Goal: Find specific page/section: Find specific page/section

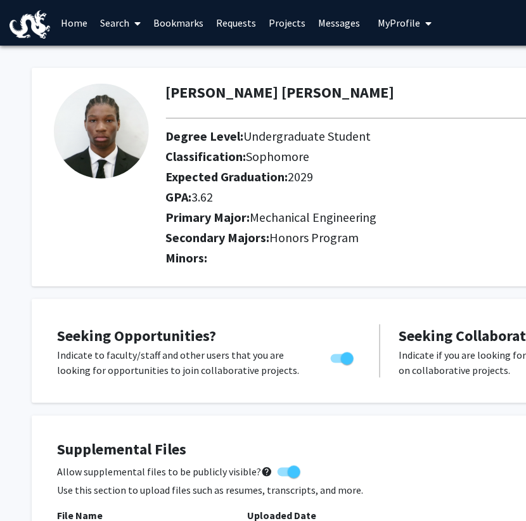
click at [191, 23] on link "Bookmarks" at bounding box center [178, 23] width 63 height 44
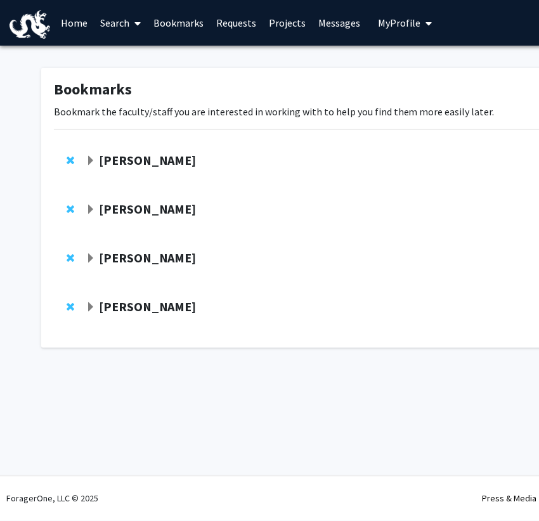
click at [143, 265] on strong "[PERSON_NAME]" at bounding box center [148, 258] width 98 height 16
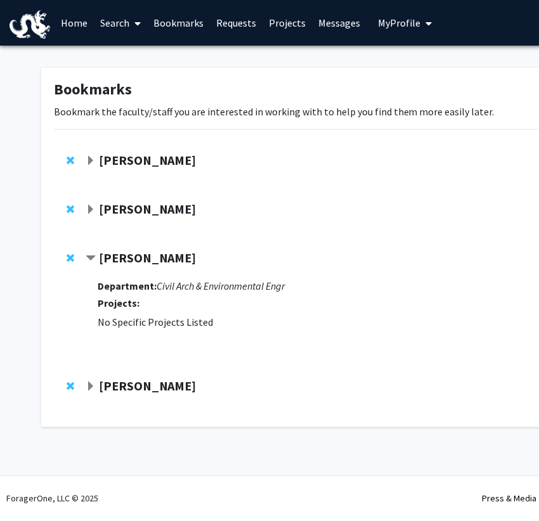
click at [288, 27] on link "Projects" at bounding box center [286, 23] width 49 height 44
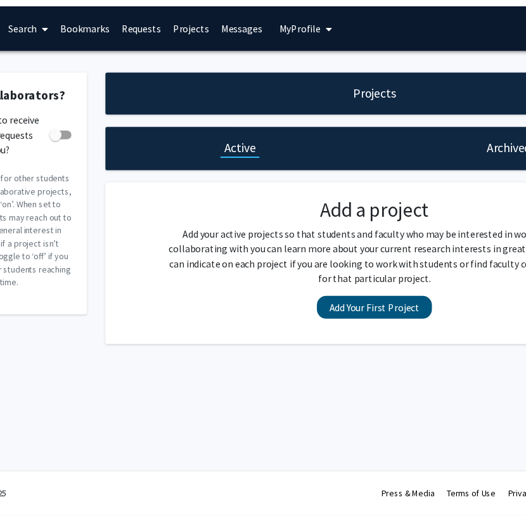
scroll to position [0, 94]
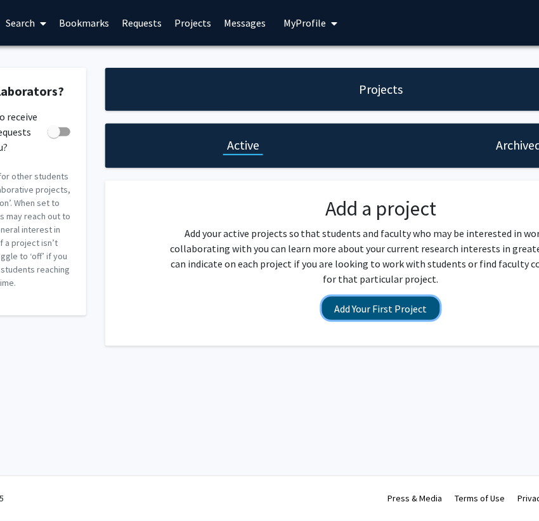
click at [356, 310] on button "Add Your First Project" at bounding box center [381, 308] width 118 height 23
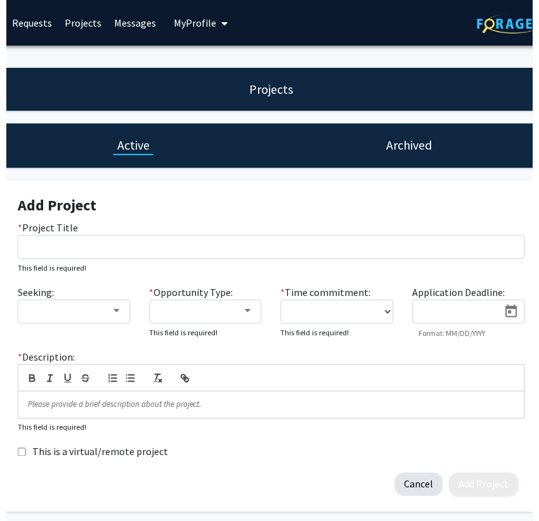
scroll to position [0, 212]
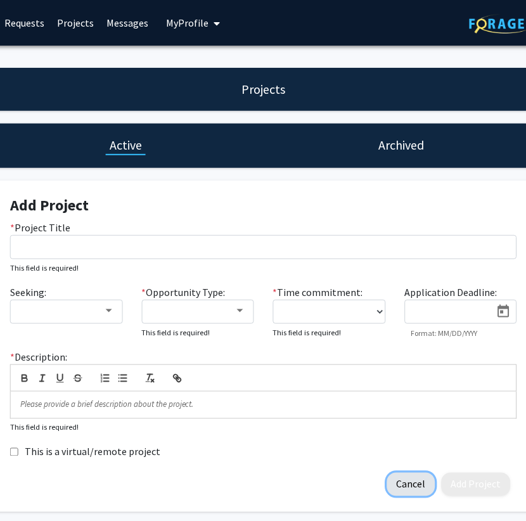
click at [418, 494] on button "Cancel" at bounding box center [411, 484] width 48 height 23
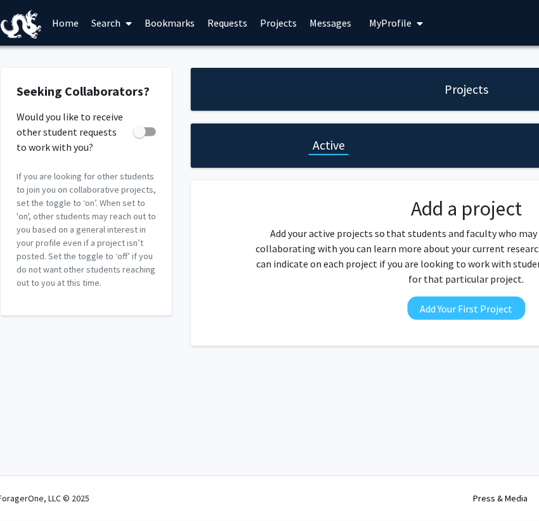
scroll to position [0, 6]
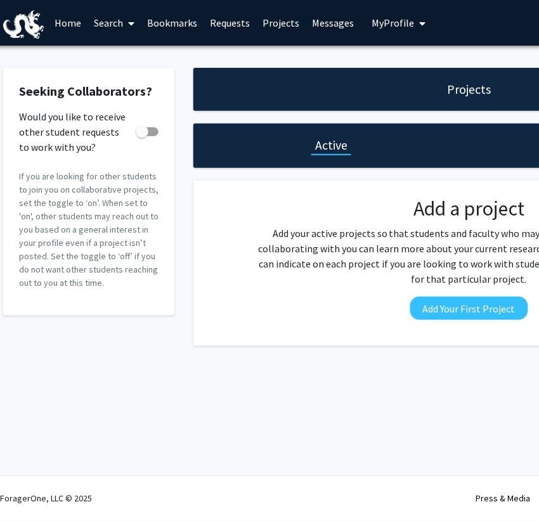
click at [107, 16] on link "Search" at bounding box center [113, 23] width 53 height 44
click at [134, 52] on span "Faculty/Staff" at bounding box center [133, 58] width 93 height 25
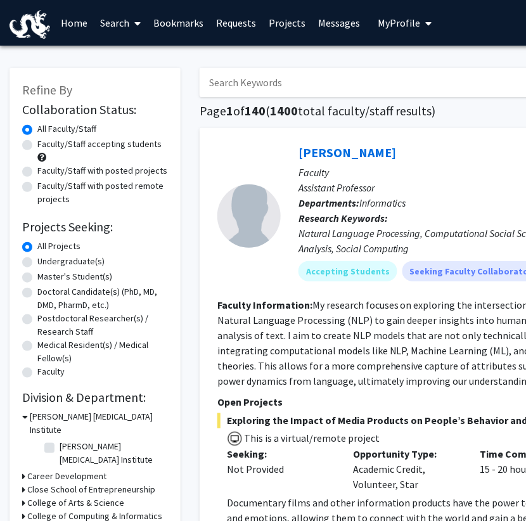
click at [261, 90] on input "Search Keywords" at bounding box center [449, 82] width 498 height 29
type input "zhiwei"
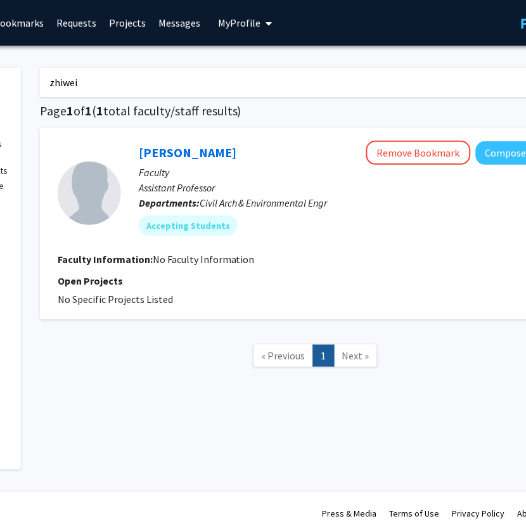
scroll to position [0, 159]
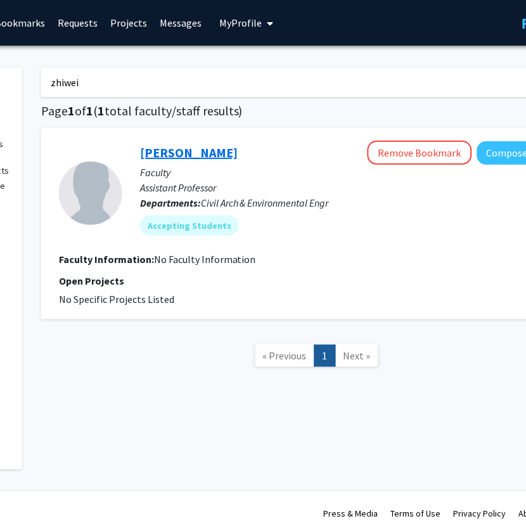
click at [192, 159] on link "[PERSON_NAME]" at bounding box center [189, 153] width 98 height 16
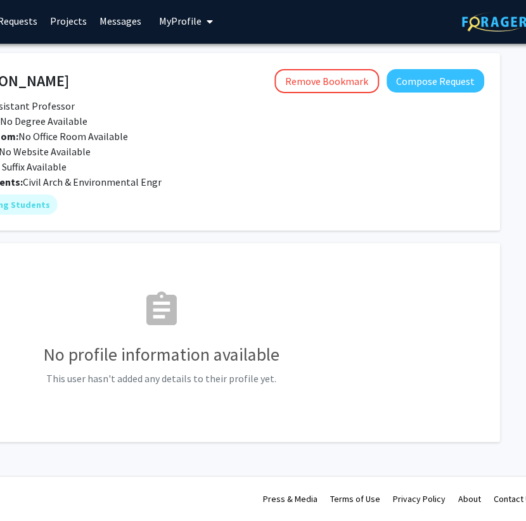
scroll to position [2, 219]
